Goal: Navigation & Orientation: Find specific page/section

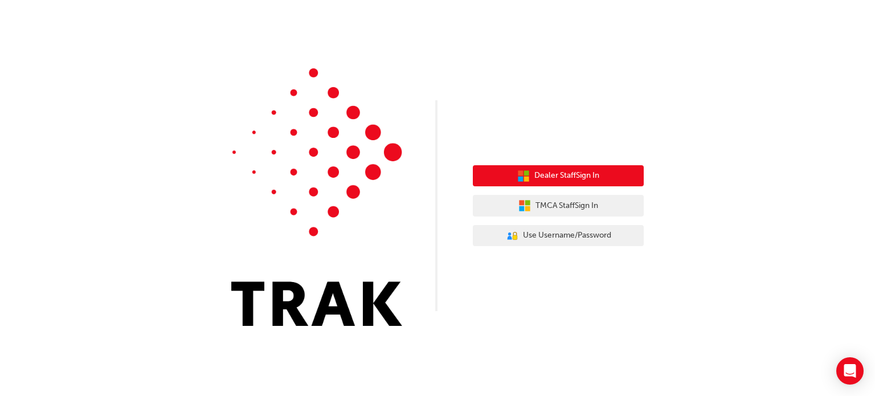
drag, startPoint x: 510, startPoint y: 180, endPoint x: 480, endPoint y: 56, distance: 127.7
click at [480, 56] on div "Dealer Staff Sign In TMCA Staff Sign In User Authentication Icon - Blue Person,…" at bounding box center [437, 171] width 875 height 343
click at [558, 170] on span "Dealer Staff Sign In" at bounding box center [566, 175] width 65 height 13
